Goal: Task Accomplishment & Management: Use online tool/utility

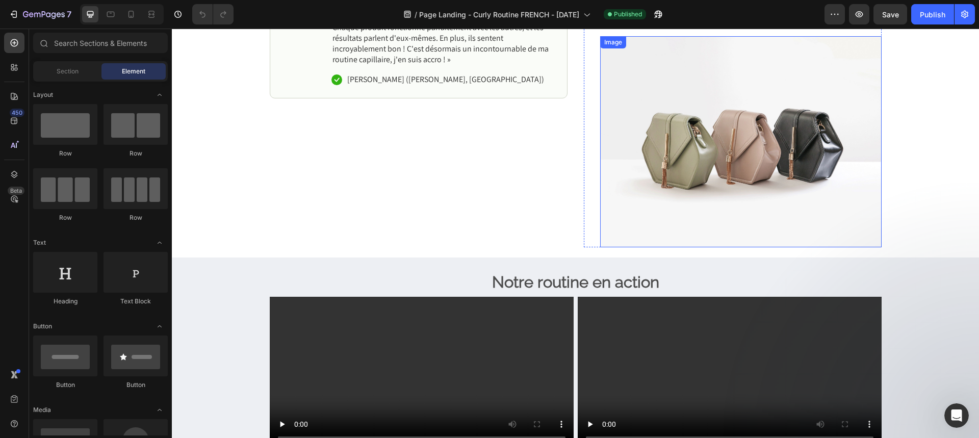
click at [707, 207] on img at bounding box center [740, 141] width 281 height 211
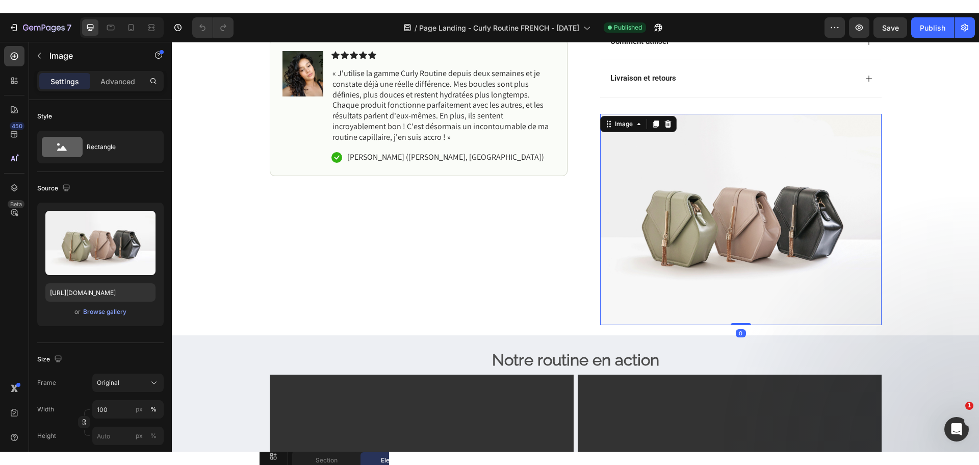
scroll to position [306, 0]
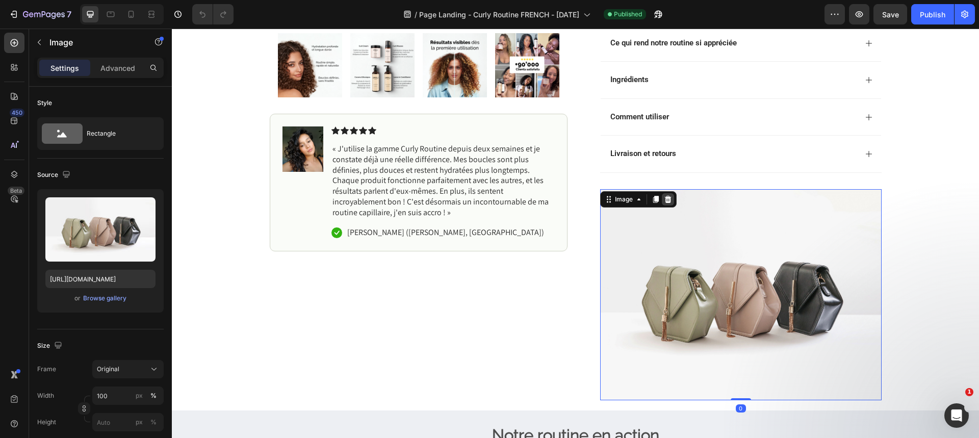
click at [669, 203] on div at bounding box center [668, 199] width 12 height 12
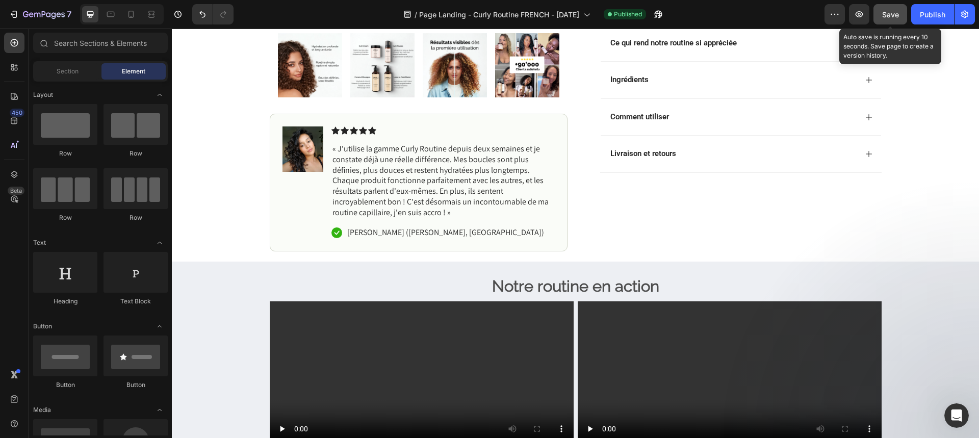
click at [891, 17] on span "Save" at bounding box center [890, 14] width 17 height 9
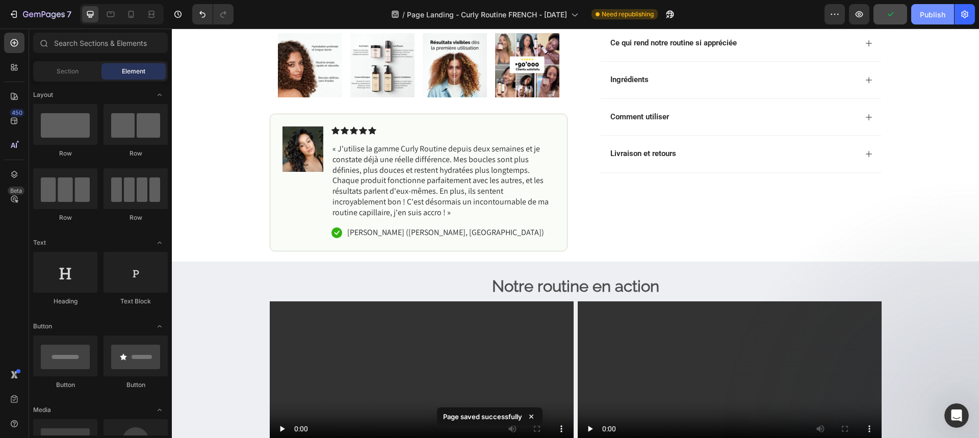
click at [926, 16] on div "Publish" at bounding box center [932, 14] width 25 height 11
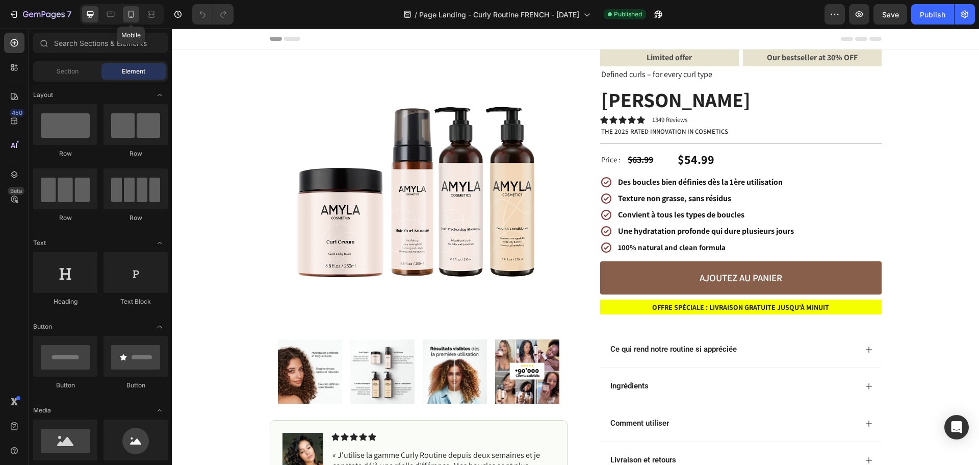
click at [131, 13] on icon at bounding box center [131, 14] width 10 height 10
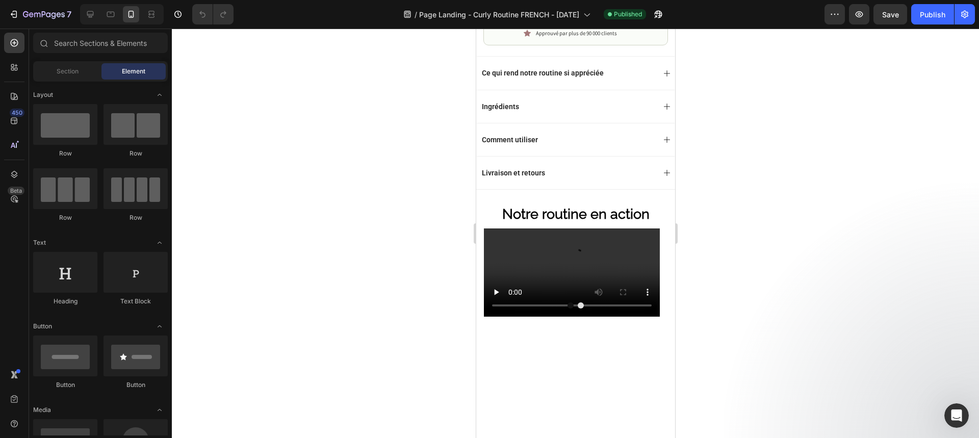
scroll to position [563, 0]
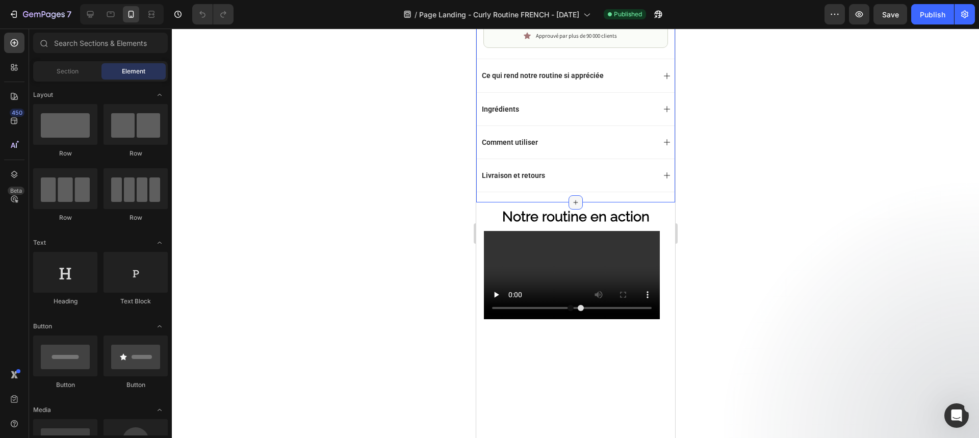
click at [575, 195] on div at bounding box center [575, 202] width 14 height 14
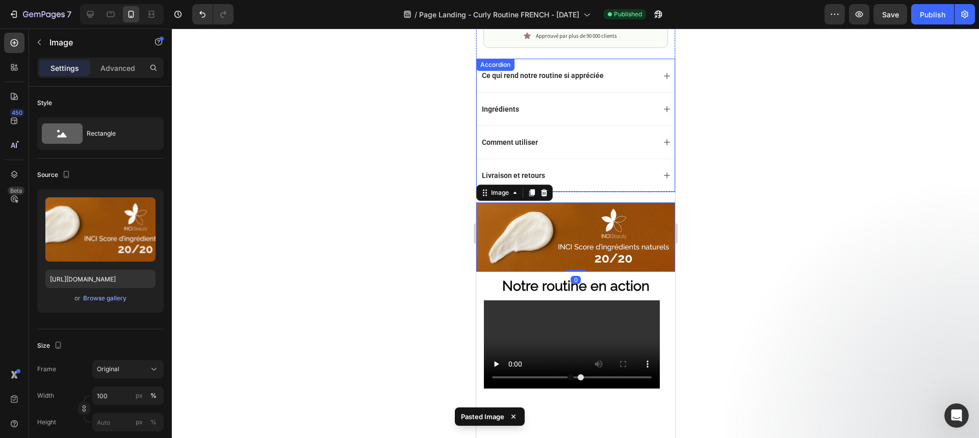
click at [355, 164] on div at bounding box center [575, 233] width 807 height 409
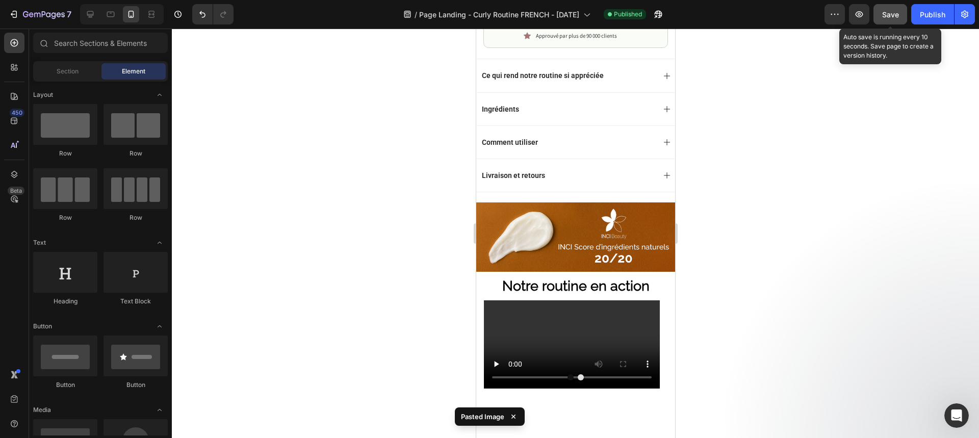
click at [895, 9] on div "Save" at bounding box center [890, 14] width 17 height 11
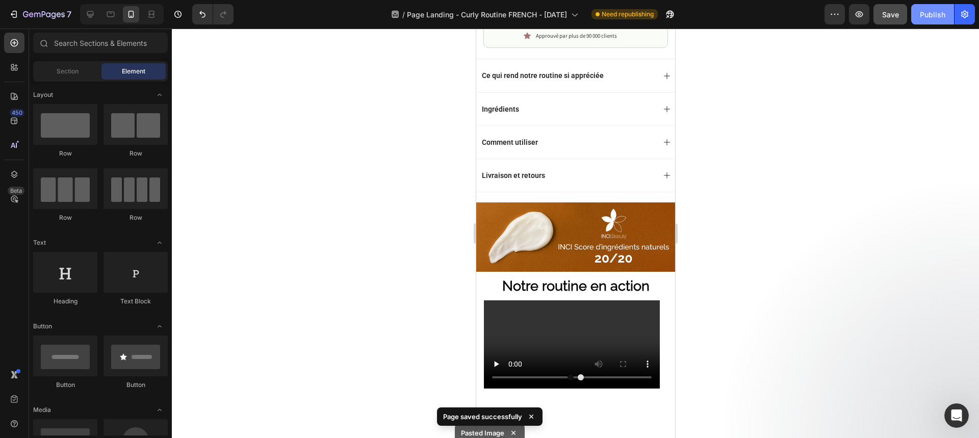
click at [935, 17] on div "Publish" at bounding box center [932, 14] width 25 height 11
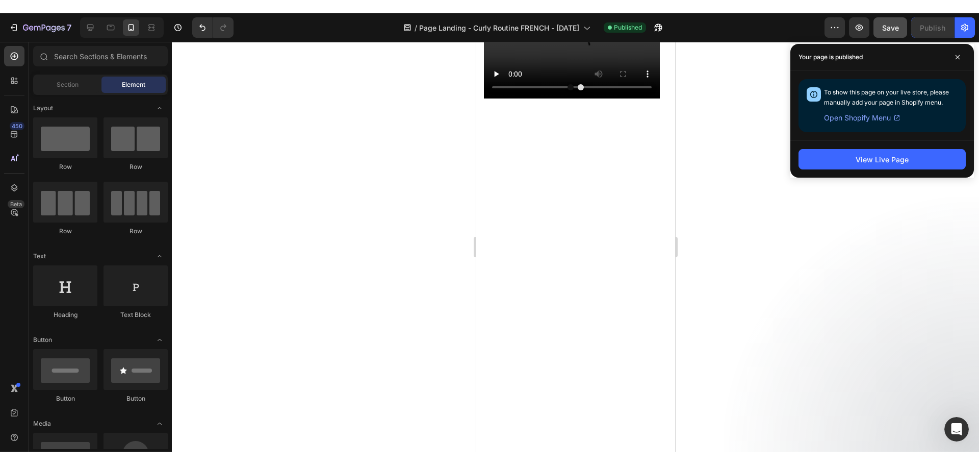
scroll to position [510, 0]
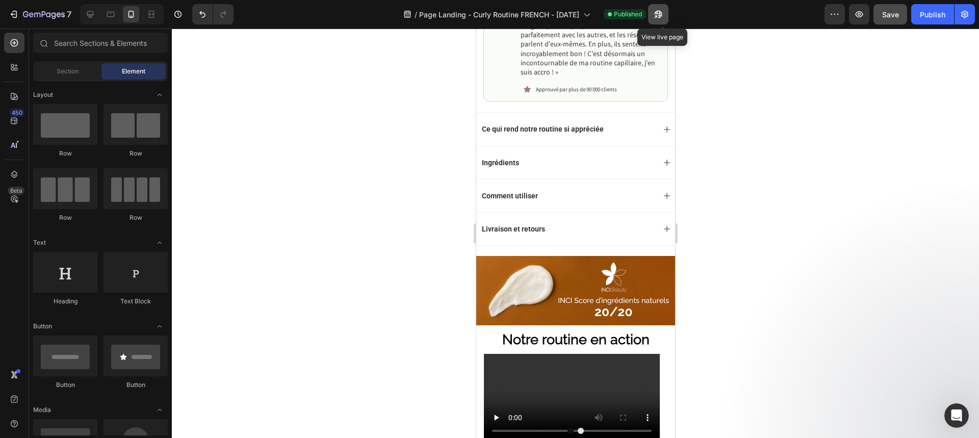
click at [657, 16] on icon "button" at bounding box center [655, 16] width 3 height 3
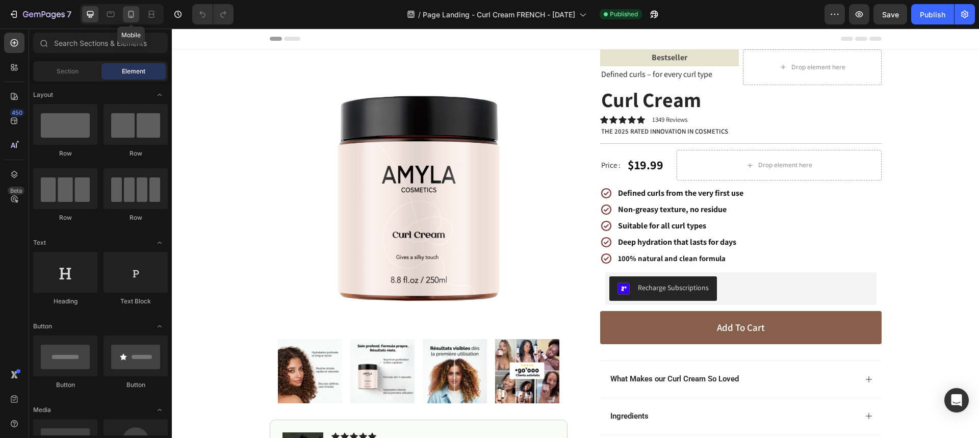
click at [135, 15] on icon at bounding box center [131, 14] width 10 height 10
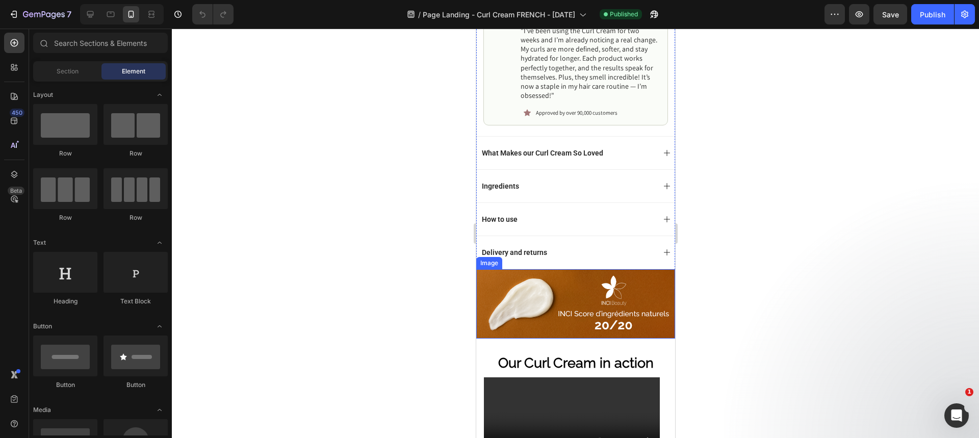
click at [590, 270] on img at bounding box center [575, 303] width 199 height 69
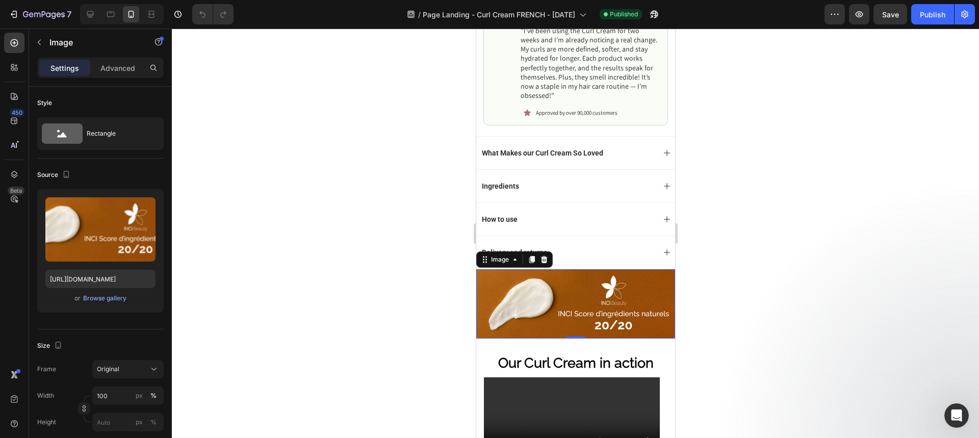
click at [345, 207] on div at bounding box center [575, 233] width 807 height 409
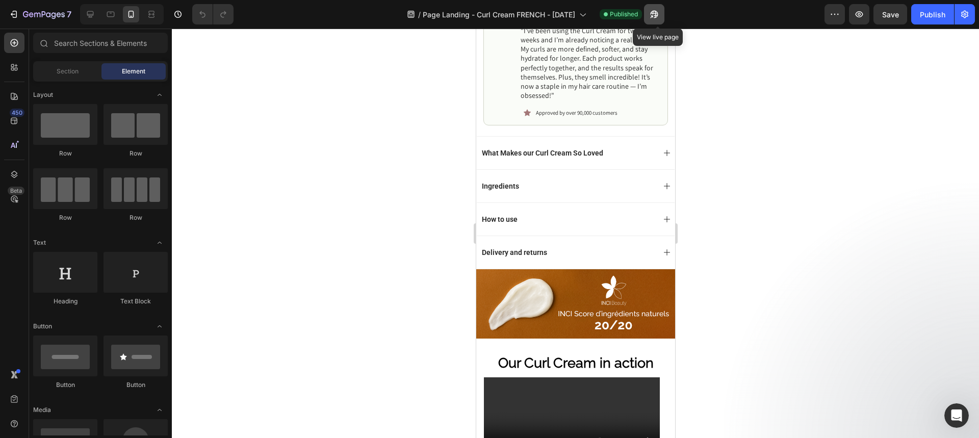
click at [655, 15] on icon "button" at bounding box center [654, 14] width 10 height 10
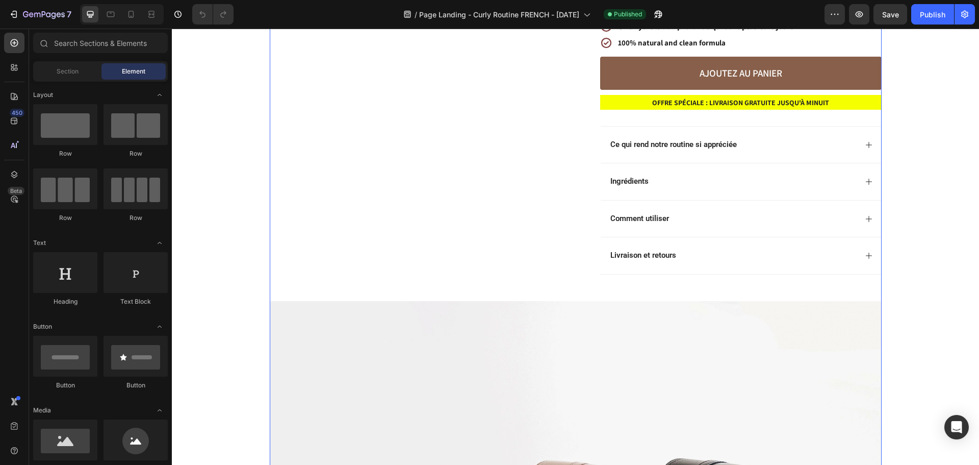
scroll to position [306, 0]
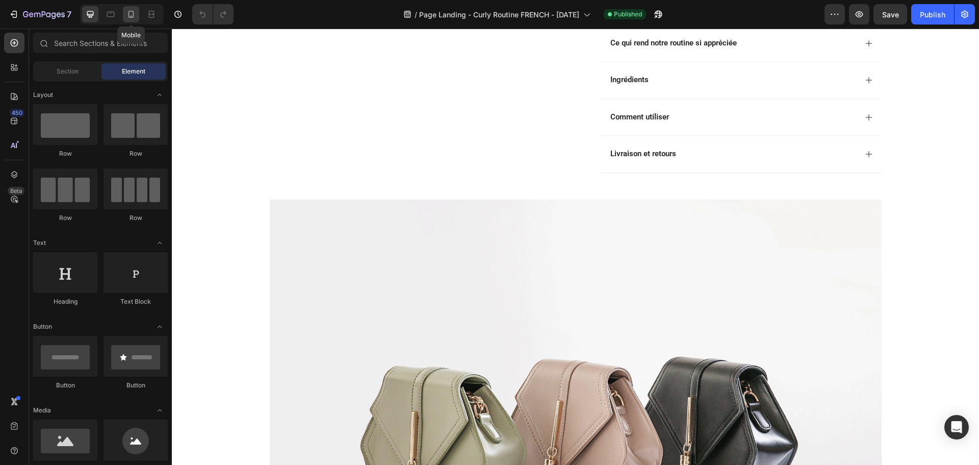
click at [136, 15] on icon at bounding box center [131, 14] width 10 height 10
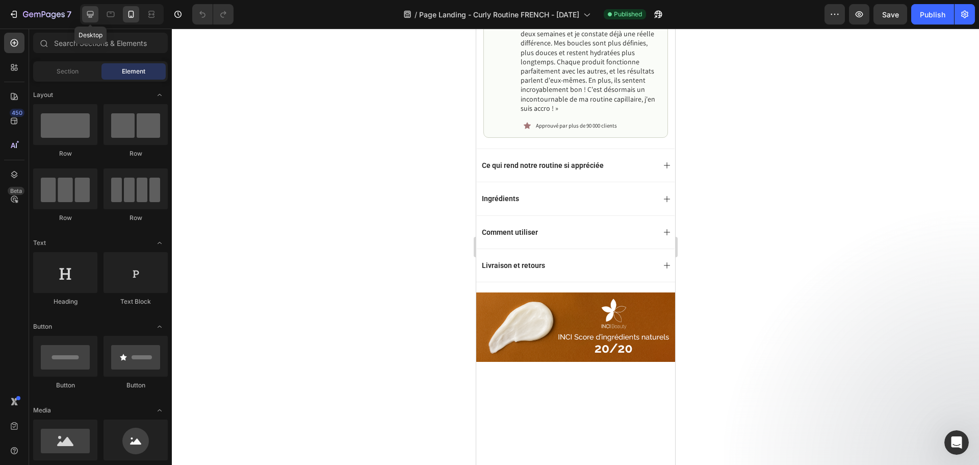
drag, startPoint x: 87, startPoint y: 13, endPoint x: 219, endPoint y: 248, distance: 269.4
click at [87, 13] on icon at bounding box center [90, 14] width 7 height 7
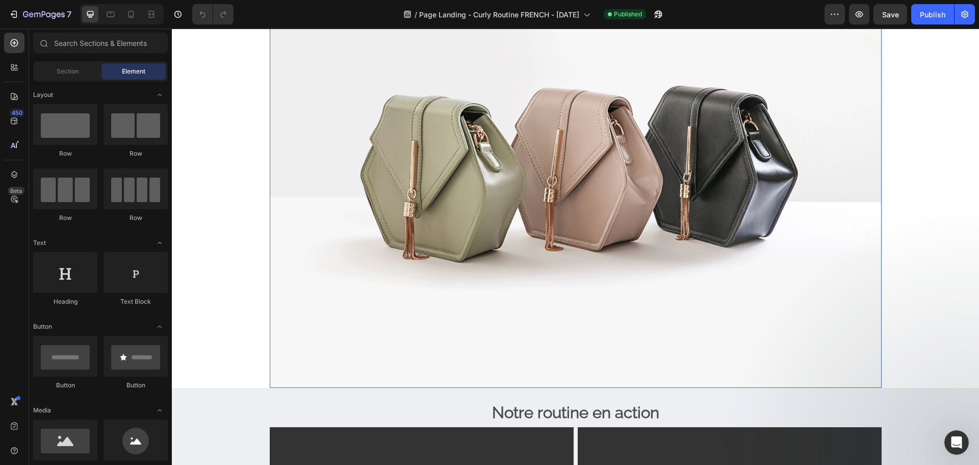
click at [449, 225] on img at bounding box center [576, 158] width 612 height 459
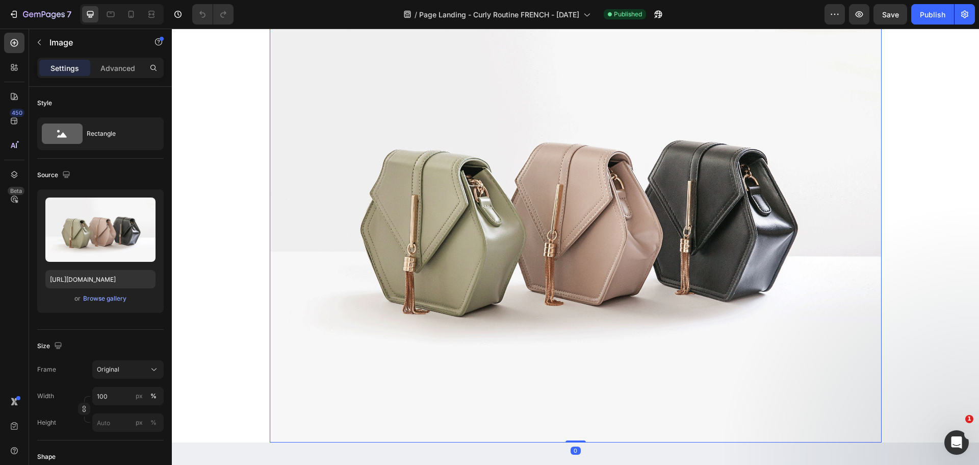
scroll to position [475, 0]
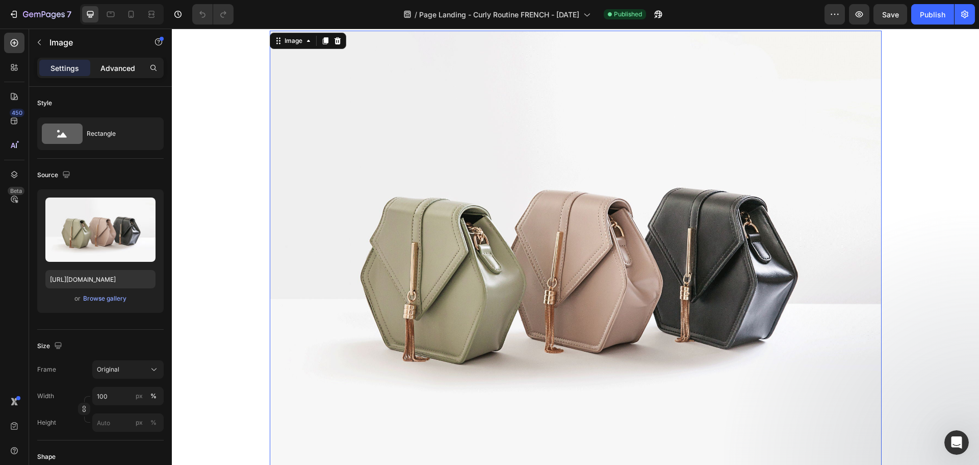
click at [131, 65] on p "Advanced" at bounding box center [117, 68] width 35 height 11
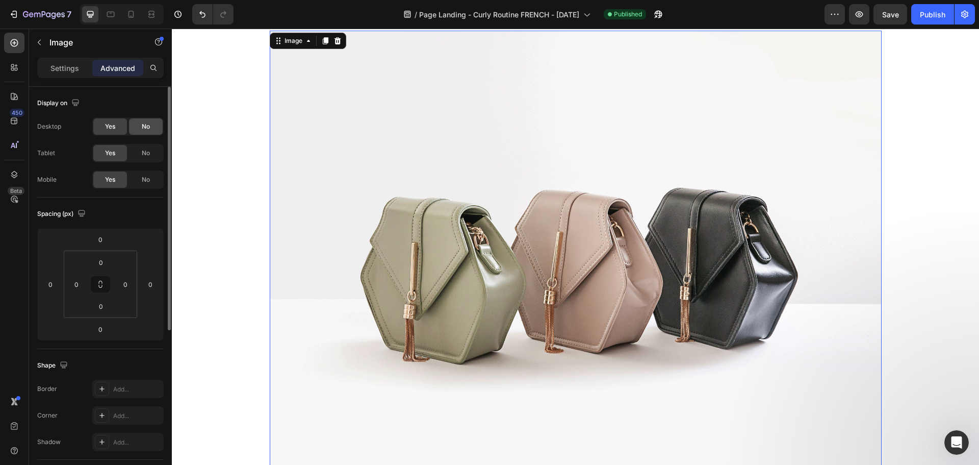
click at [148, 123] on span "No" at bounding box center [146, 126] width 8 height 9
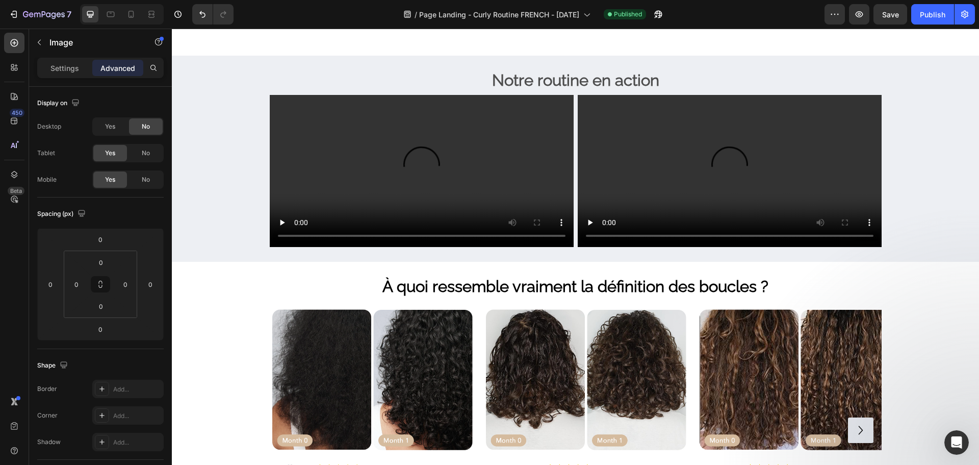
scroll to position [373, 0]
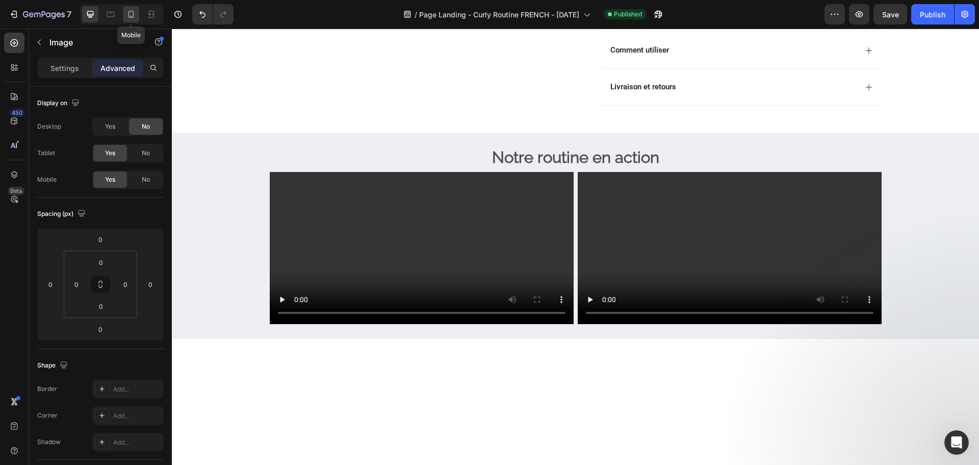
click at [130, 16] on icon at bounding box center [131, 14] width 10 height 10
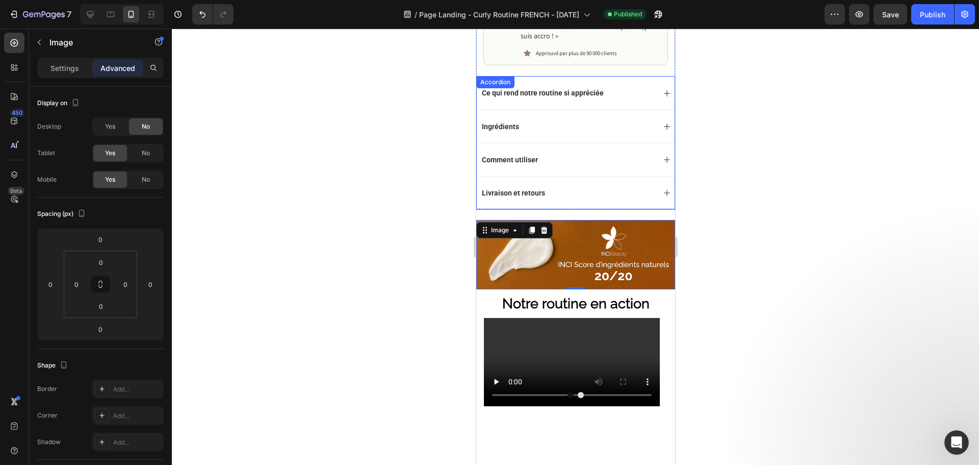
scroll to position [546, 0]
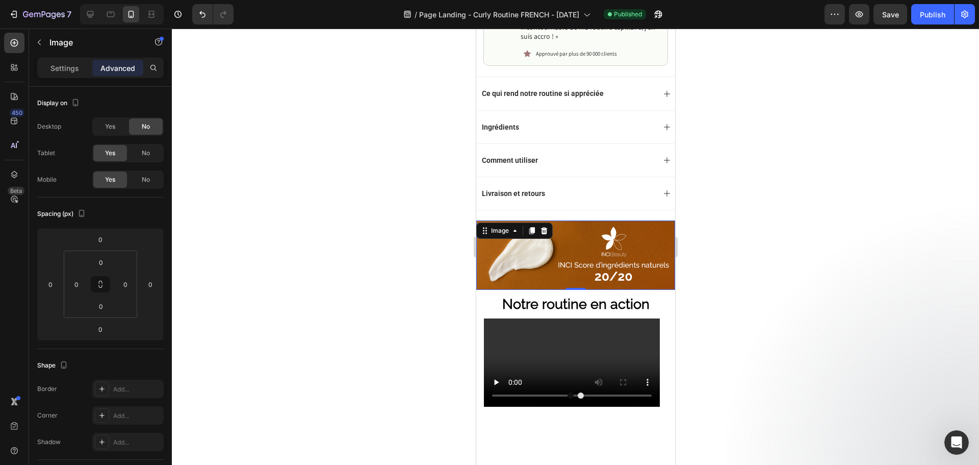
click at [591, 244] on img at bounding box center [575, 254] width 199 height 69
click at [72, 67] on p "Settings" at bounding box center [64, 68] width 29 height 11
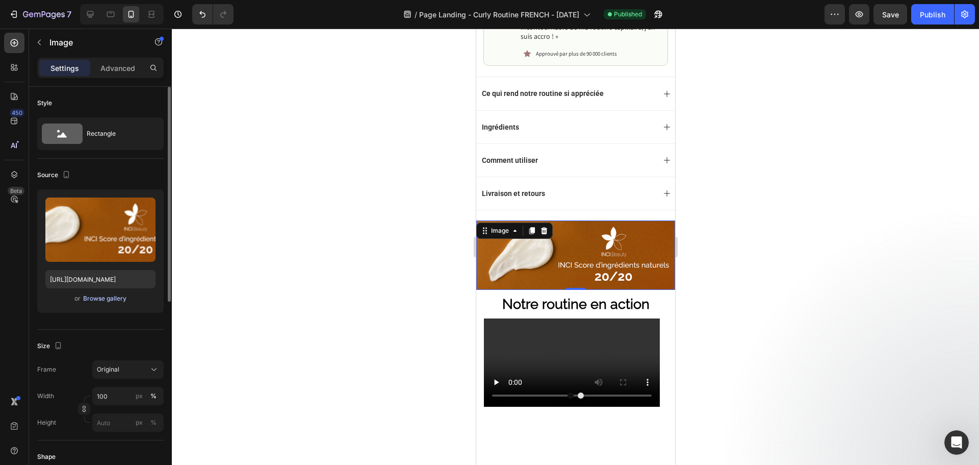
click at [110, 299] on div "Browse gallery" at bounding box center [104, 298] width 43 height 9
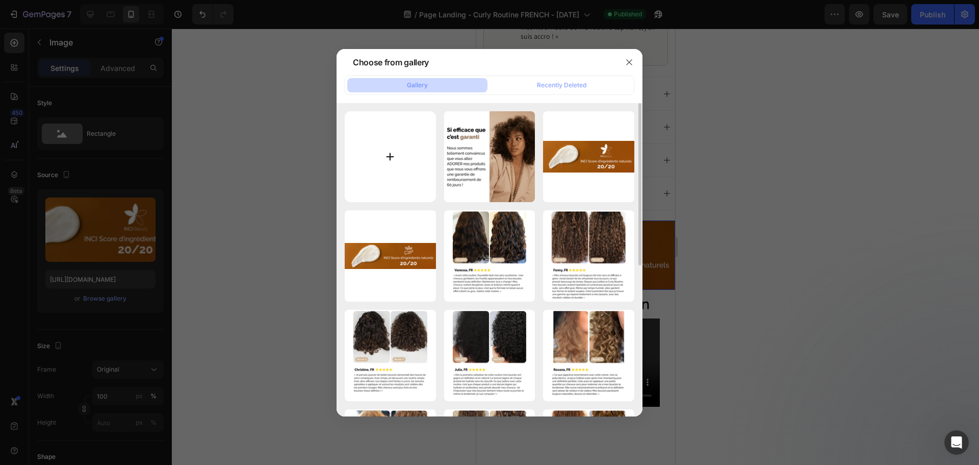
click at [395, 138] on input "file" at bounding box center [390, 156] width 91 height 91
type input "C:\fakepath\Curly_banner_inci score FR.png"
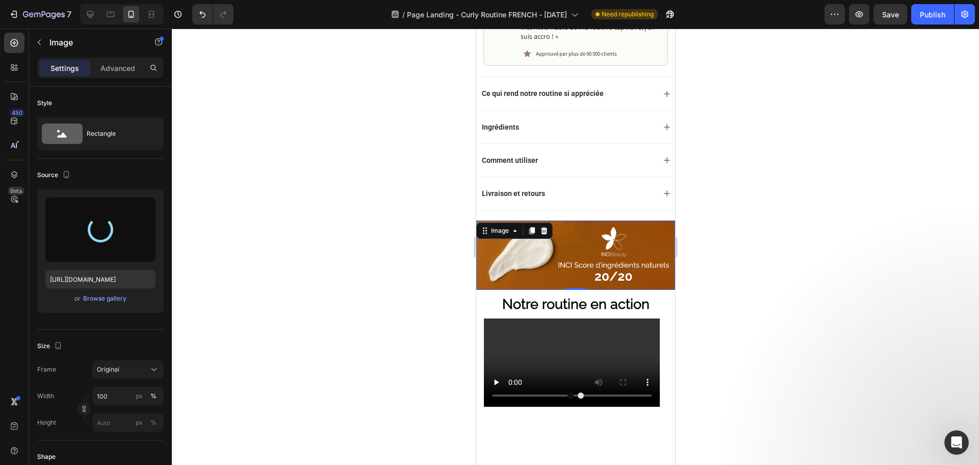
type input "[URL][DOMAIN_NAME]"
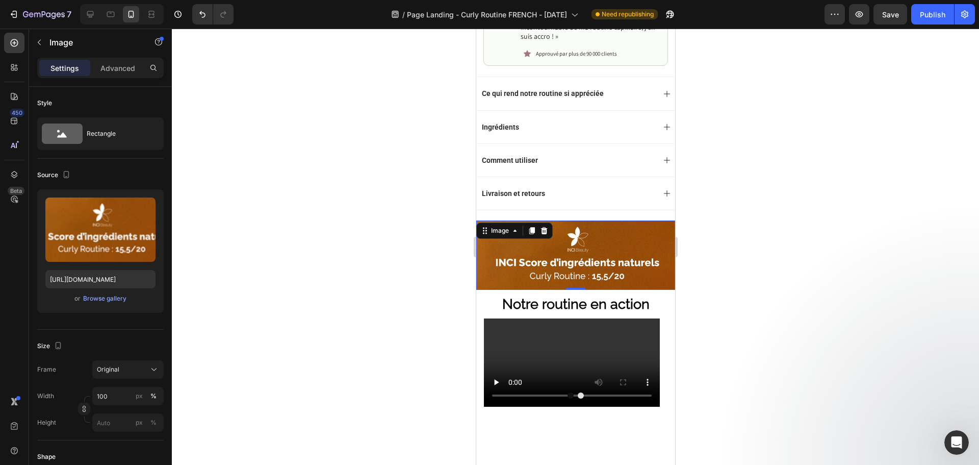
click at [389, 216] on div at bounding box center [575, 247] width 807 height 436
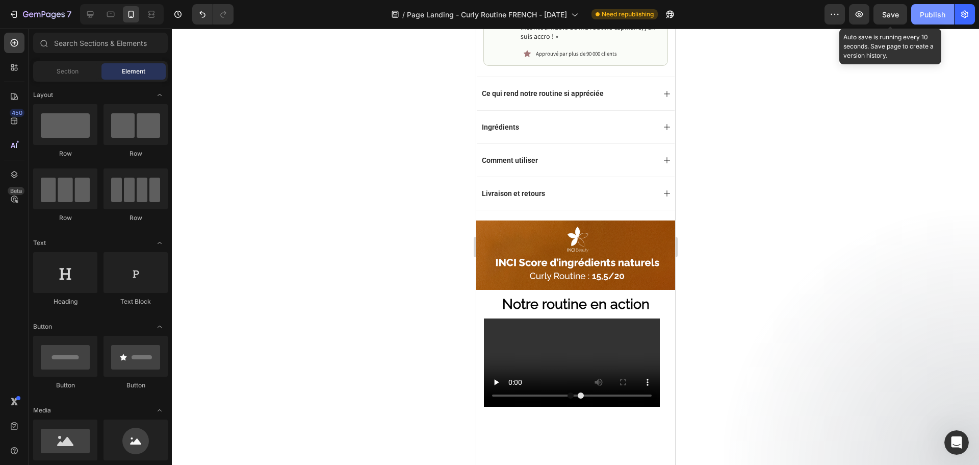
click at [892, 12] on span "Save" at bounding box center [890, 14] width 17 height 9
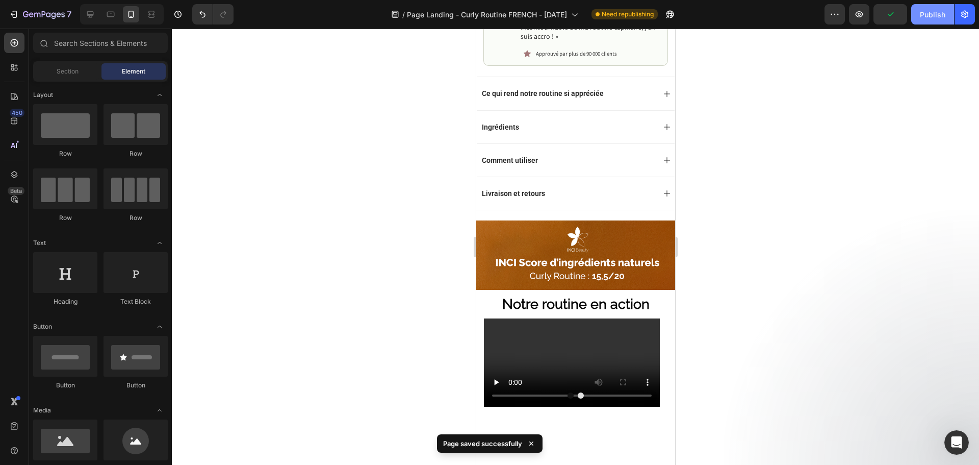
click at [927, 12] on div "Publish" at bounding box center [932, 14] width 25 height 11
